Goal: Task Accomplishment & Management: Manage account settings

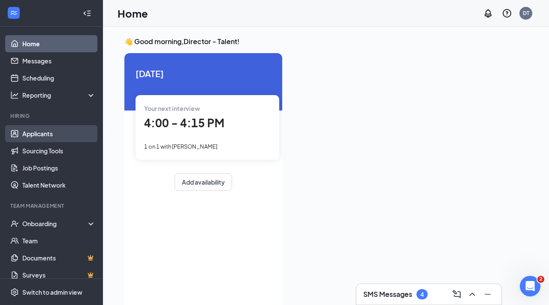
click at [33, 136] on link "Applicants" at bounding box center [58, 133] width 73 height 17
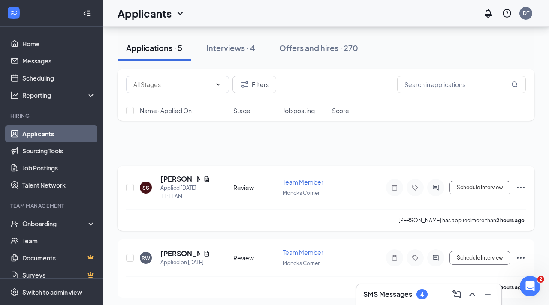
scroll to position [201, 0]
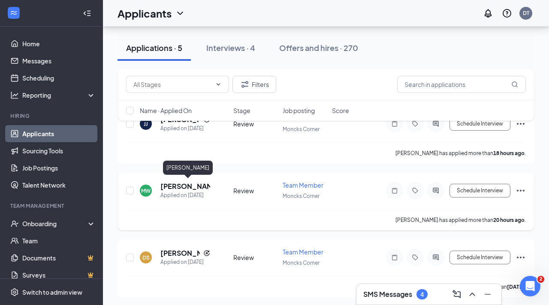
click at [180, 184] on h5 "[PERSON_NAME]" at bounding box center [185, 186] width 50 height 9
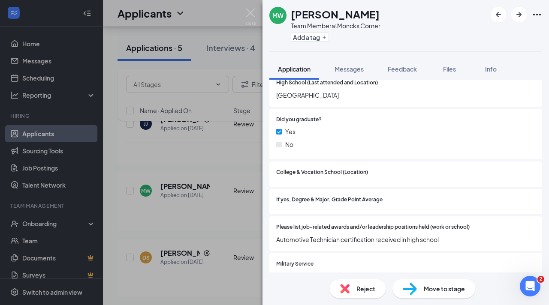
scroll to position [443, 0]
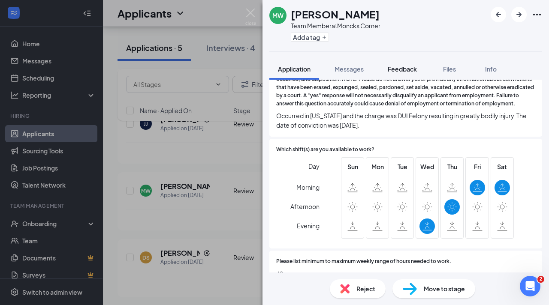
click at [400, 73] on button "Feedback" at bounding box center [402, 68] width 46 height 21
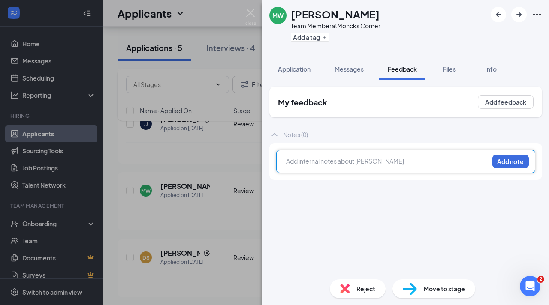
click at [356, 163] on div at bounding box center [388, 161] width 202 height 9
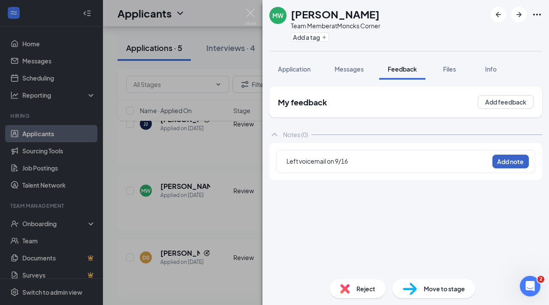
click at [514, 165] on button "Add note" at bounding box center [510, 162] width 36 height 14
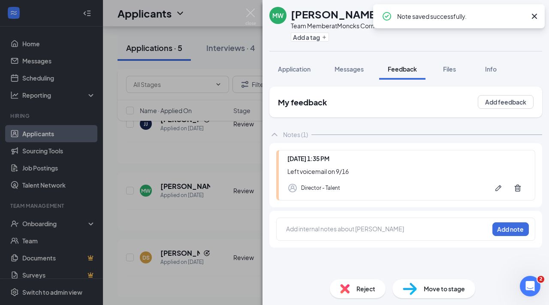
click at [357, 291] on span "Reject" at bounding box center [366, 288] width 19 height 9
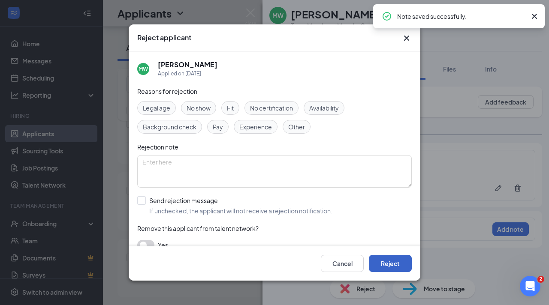
click at [398, 263] on button "Reject" at bounding box center [390, 263] width 43 height 17
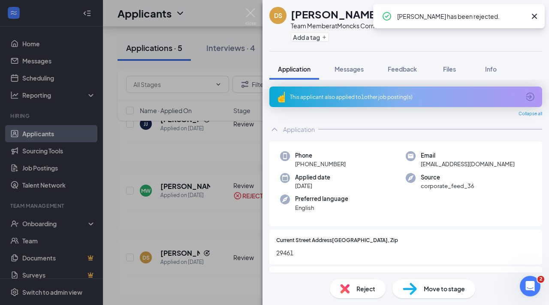
click at [533, 16] on icon "Cross" at bounding box center [534, 16] width 10 height 10
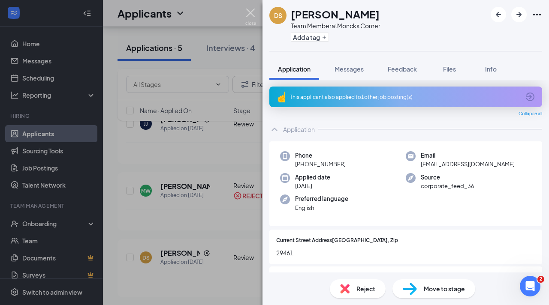
click at [248, 12] on img at bounding box center [250, 17] width 11 height 17
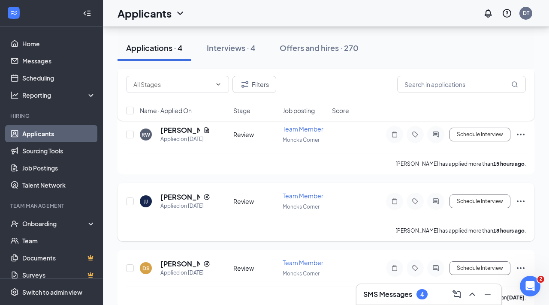
scroll to position [97, 0]
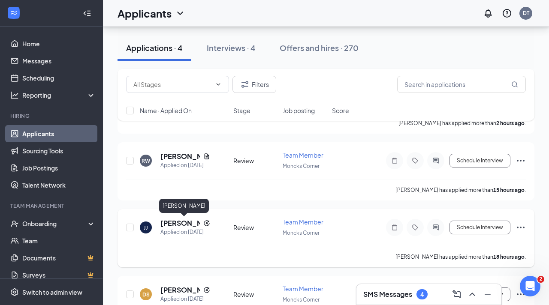
click at [173, 225] on h5 "[PERSON_NAME]" at bounding box center [179, 223] width 39 height 9
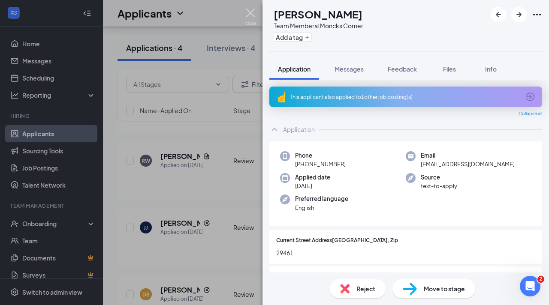
click at [251, 14] on img at bounding box center [250, 17] width 11 height 17
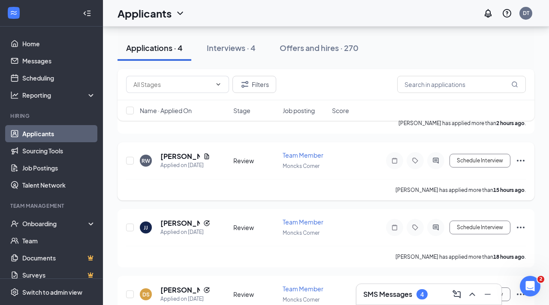
click at [172, 156] on h5 "[PERSON_NAME]" at bounding box center [179, 156] width 39 height 9
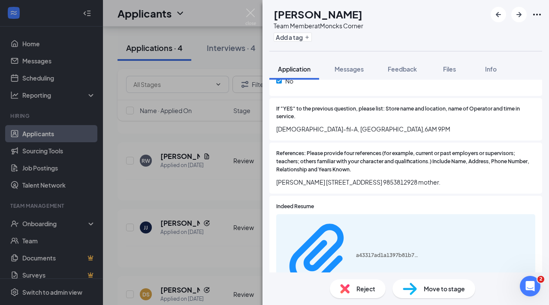
scroll to position [897, 0]
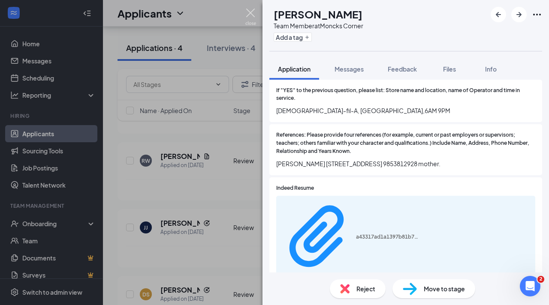
click at [248, 14] on img at bounding box center [250, 17] width 11 height 17
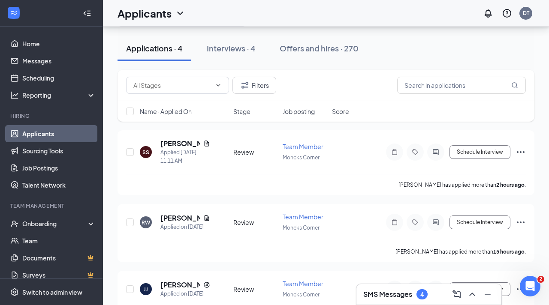
scroll to position [16, 0]
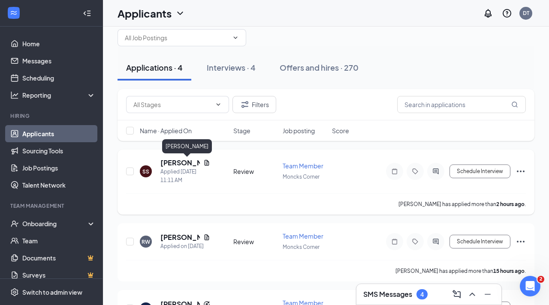
click at [172, 163] on h5 "[PERSON_NAME]" at bounding box center [179, 162] width 39 height 9
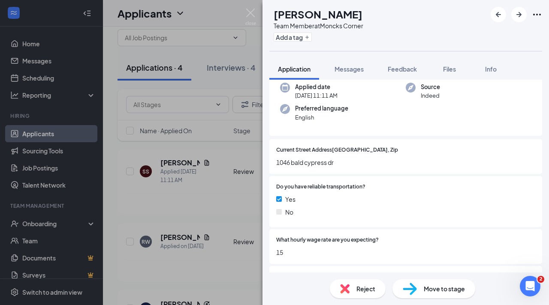
scroll to position [68, 0]
click at [370, 292] on span "Reject" at bounding box center [366, 288] width 19 height 9
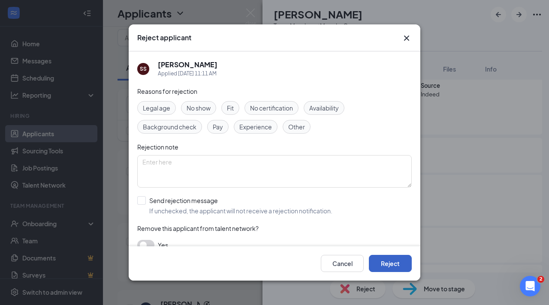
click at [387, 268] on button "Reject" at bounding box center [390, 263] width 43 height 17
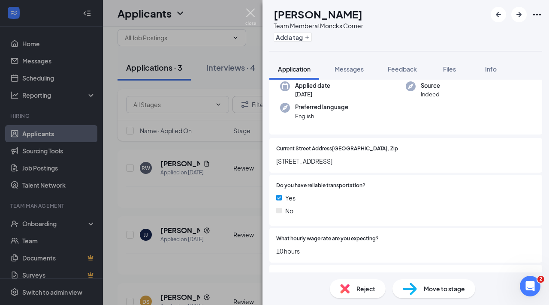
click at [249, 11] on img at bounding box center [250, 17] width 11 height 17
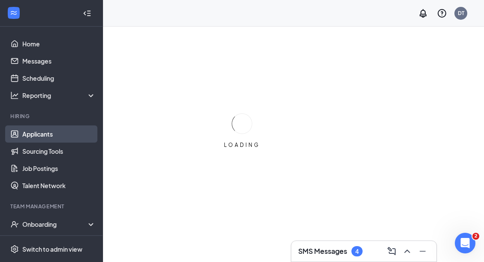
click at [57, 135] on link "Applicants" at bounding box center [58, 133] width 73 height 17
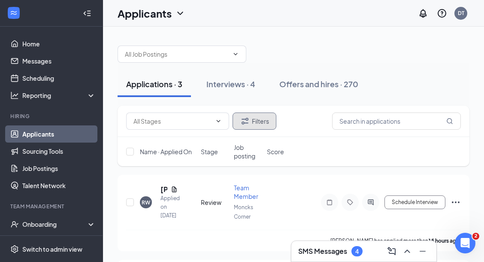
click at [254, 118] on button "Filters" at bounding box center [255, 120] width 44 height 17
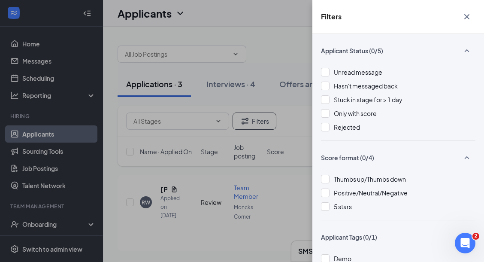
click at [267, 134] on div "Filters Applicant Status (0/5) Unread message Hasn't messaged back Stuck in sta…" at bounding box center [242, 131] width 484 height 262
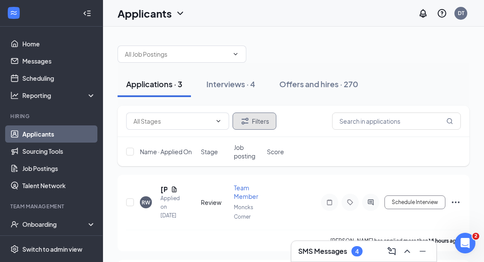
click at [253, 121] on button "Filters" at bounding box center [255, 120] width 44 height 17
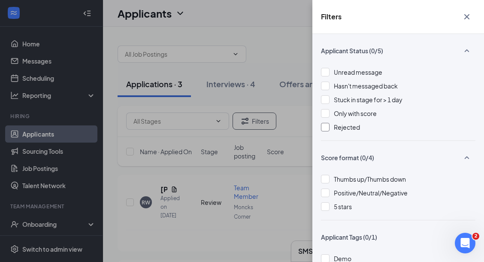
click at [328, 128] on div at bounding box center [325, 127] width 9 height 9
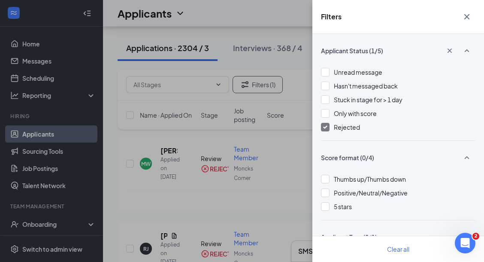
scroll to position [78, 0]
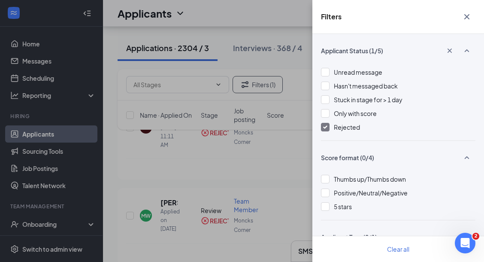
click at [164, 205] on div "Filters Applicant Status (1/5) Unread message Hasn't messaged back Stuck in sta…" at bounding box center [242, 131] width 484 height 262
click at [467, 13] on icon "Cross" at bounding box center [467, 17] width 10 height 10
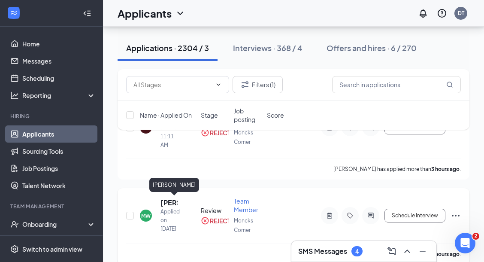
click at [168, 199] on h5 "[PERSON_NAME]" at bounding box center [168, 202] width 17 height 9
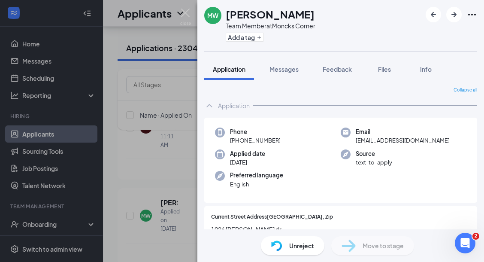
click at [291, 249] on span "Unreject" at bounding box center [301, 245] width 25 height 9
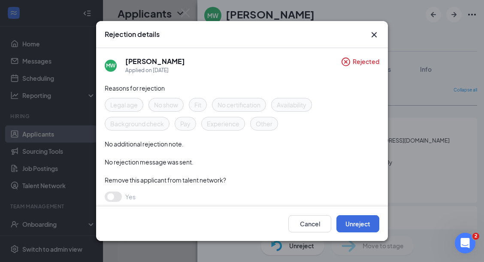
scroll to position [1, 0]
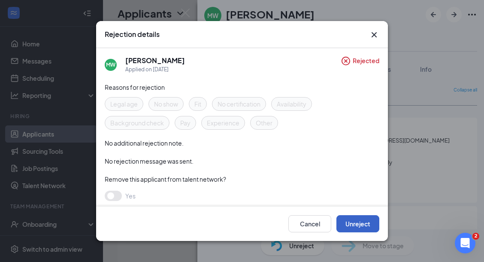
click at [349, 224] on button "Unreject" at bounding box center [357, 223] width 43 height 17
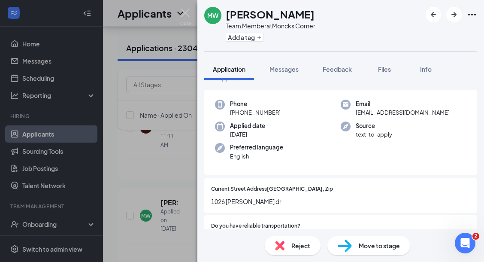
scroll to position [36, 0]
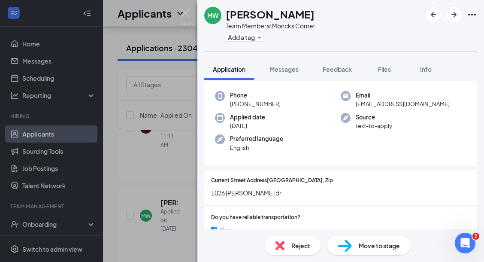
click at [364, 251] on div "Move to stage" at bounding box center [368, 245] width 83 height 19
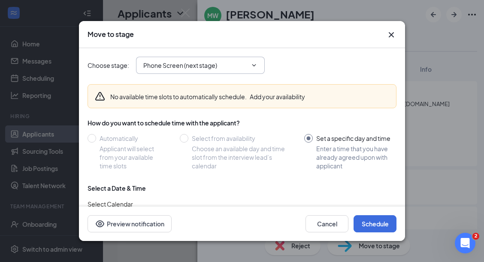
click at [157, 62] on input "Phone Screen (next stage)" at bounding box center [195, 64] width 104 height 9
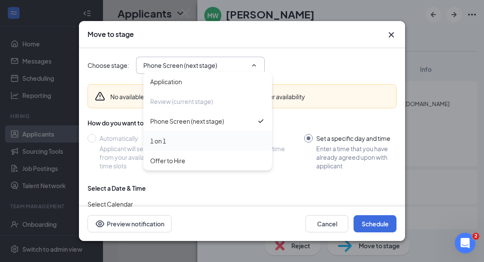
click at [162, 139] on div "1 on 1" at bounding box center [158, 140] width 16 height 9
type input "1 on 1"
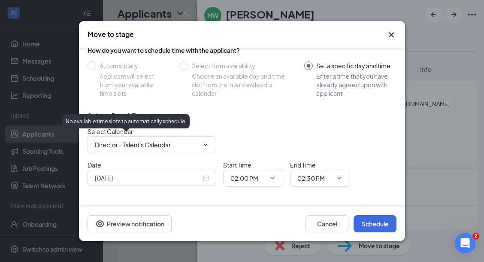
scroll to position [92, 0]
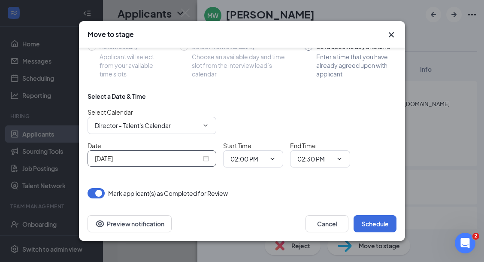
click at [206, 158] on div "Sep 16, 2025" at bounding box center [152, 158] width 114 height 9
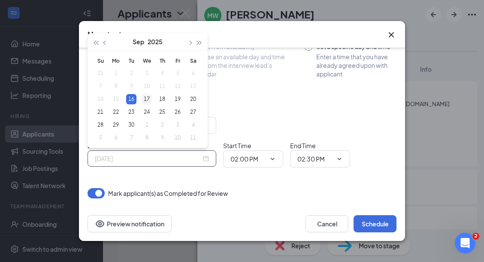
type input "Sep 17, 2025"
click at [149, 99] on div "17" at bounding box center [147, 99] width 10 height 10
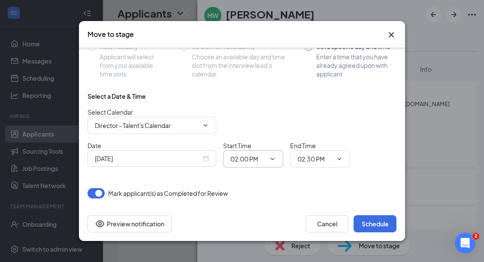
click at [248, 162] on input "02:00 PM" at bounding box center [247, 158] width 35 height 9
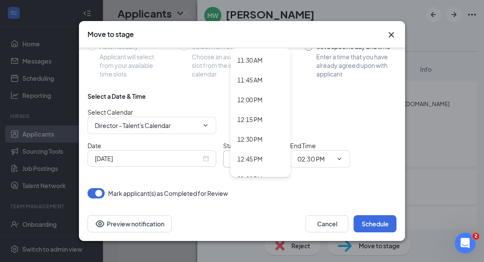
scroll to position [1019, 0]
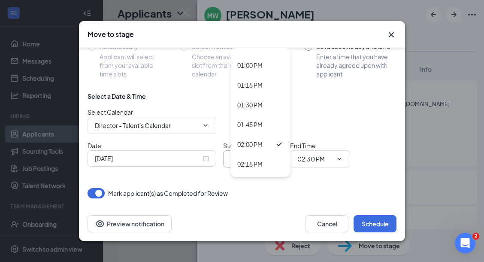
click at [250, 164] on div "02:15 PM" at bounding box center [249, 163] width 25 height 9
type input "02:15 PM"
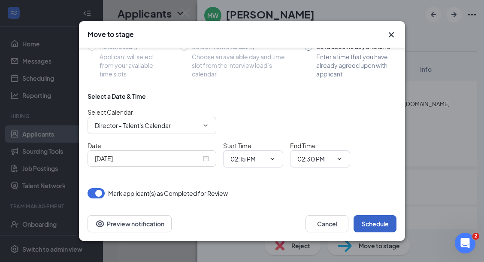
click at [369, 225] on button "Schedule" at bounding box center [374, 223] width 43 height 17
